Goal: Communication & Community: Answer question/provide support

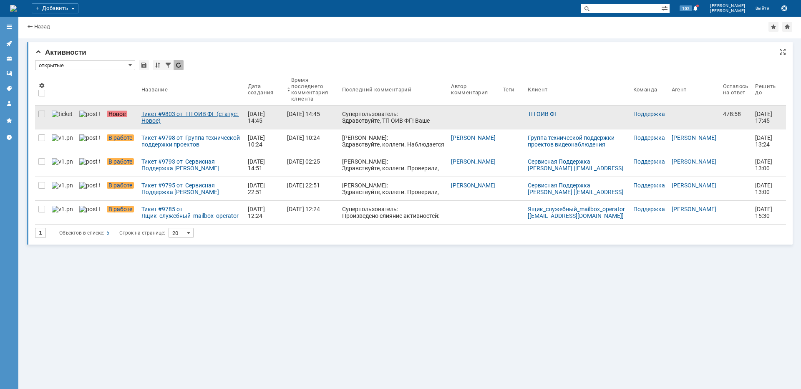
click at [189, 112] on div "Тикет #9803 от ТП ОИВ ФГ (статус: Новое)" at bounding box center [191, 117] width 100 height 13
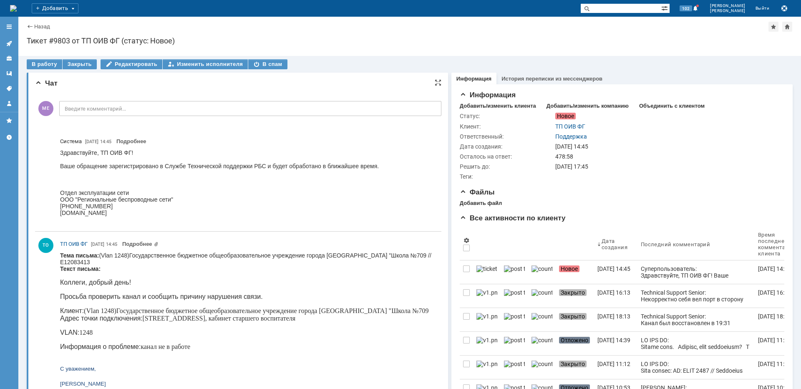
click at [160, 314] on p "Клиент: (Vlan 1248)Государственное бюджетное общеобразовательное учреждение гор…" at bounding box center [247, 314] width 374 height 15
copy p "Челобитьевское"
click at [35, 62] on div "В работу" at bounding box center [44, 64] width 35 height 10
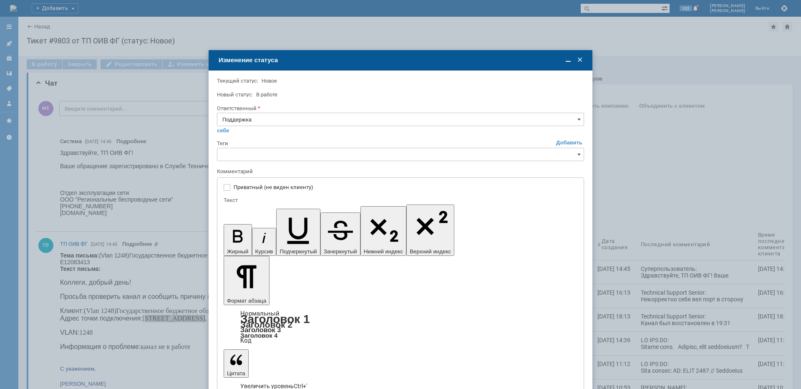
type input "[не указано]"
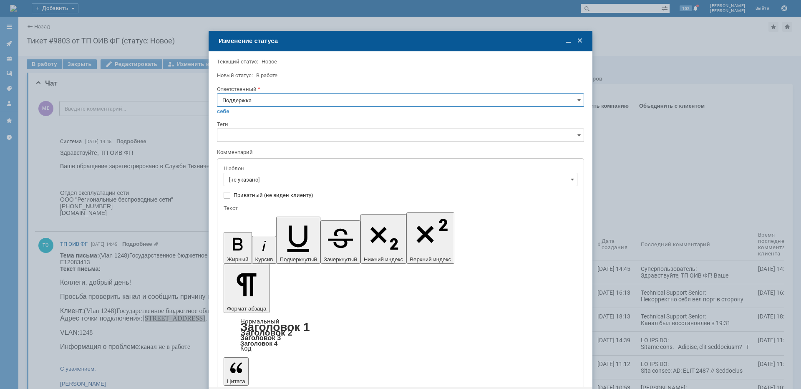
click at [270, 103] on input "Поддержка" at bounding box center [400, 99] width 367 height 13
click at [246, 186] on span "[PERSON_NAME]" at bounding box center [400, 184] width 356 height 7
type input "[PERSON_NAME]"
click at [250, 176] on input "[не указано]" at bounding box center [401, 179] width 354 height 13
type input "[PERSON_NAME]"
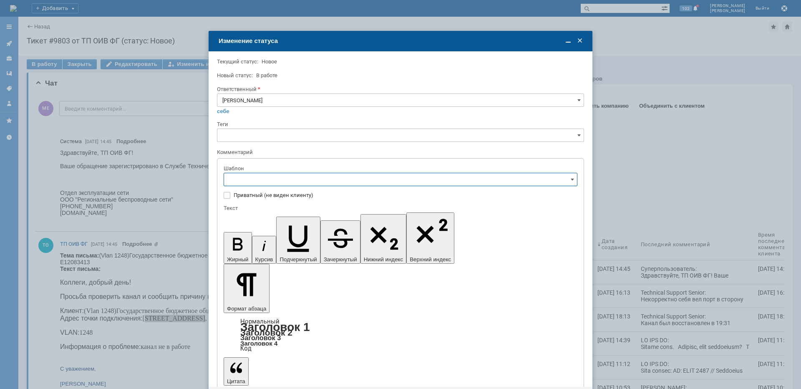
click at [297, 236] on span "[операторы] Недоступно оборудование на клиенте" at bounding box center [400, 236] width 343 height 7
type input "[операторы] Недоступно оборудование на клиенте"
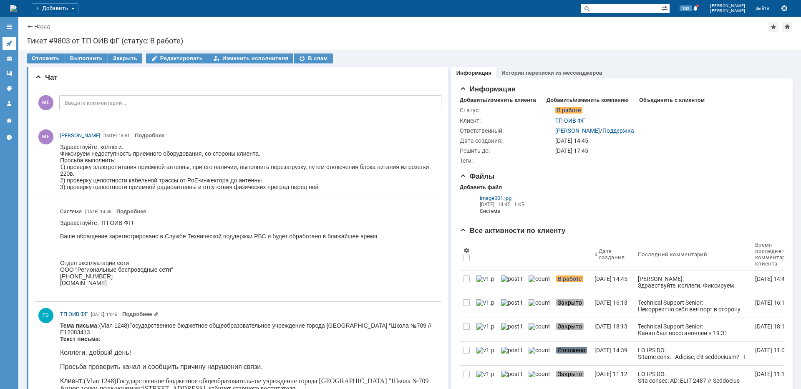
click at [3, 43] on div at bounding box center [9, 64] width 18 height 92
click at [7, 44] on icon at bounding box center [9, 43] width 7 height 7
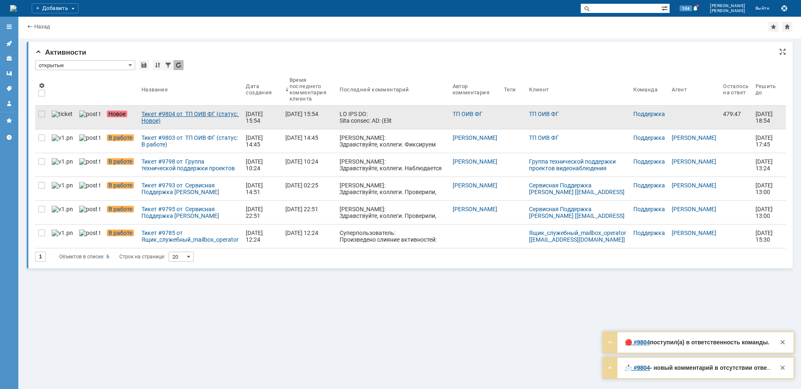
click at [173, 120] on div "Тикет #9804 от ТП ОИВ ФГ (статус: Новое)" at bounding box center [190, 117] width 98 height 13
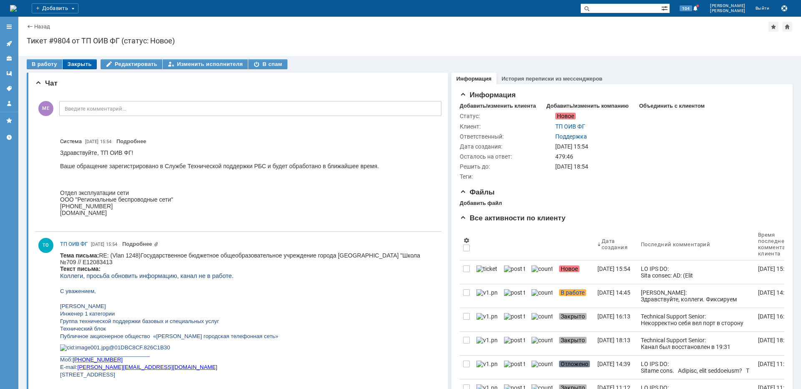
click at [70, 65] on div "Закрыть" at bounding box center [80, 64] width 34 height 10
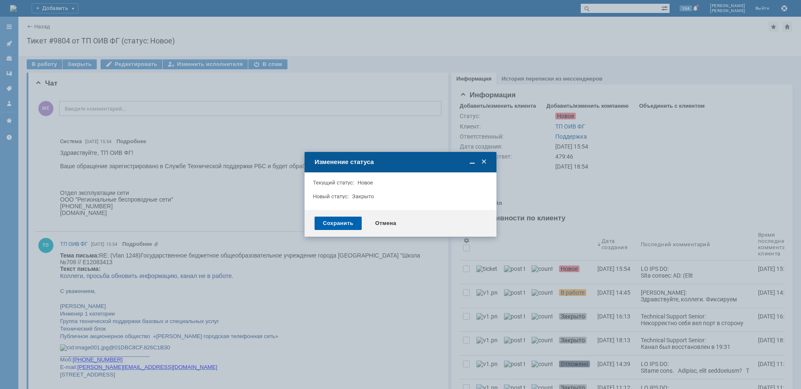
click at [340, 223] on div "Сохранить" at bounding box center [338, 222] width 47 height 13
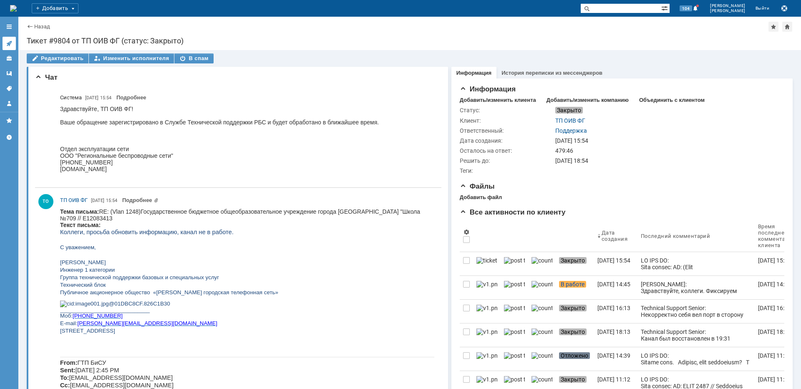
click at [12, 45] on icon at bounding box center [9, 43] width 7 height 7
